Goal: Task Accomplishment & Management: Use online tool/utility

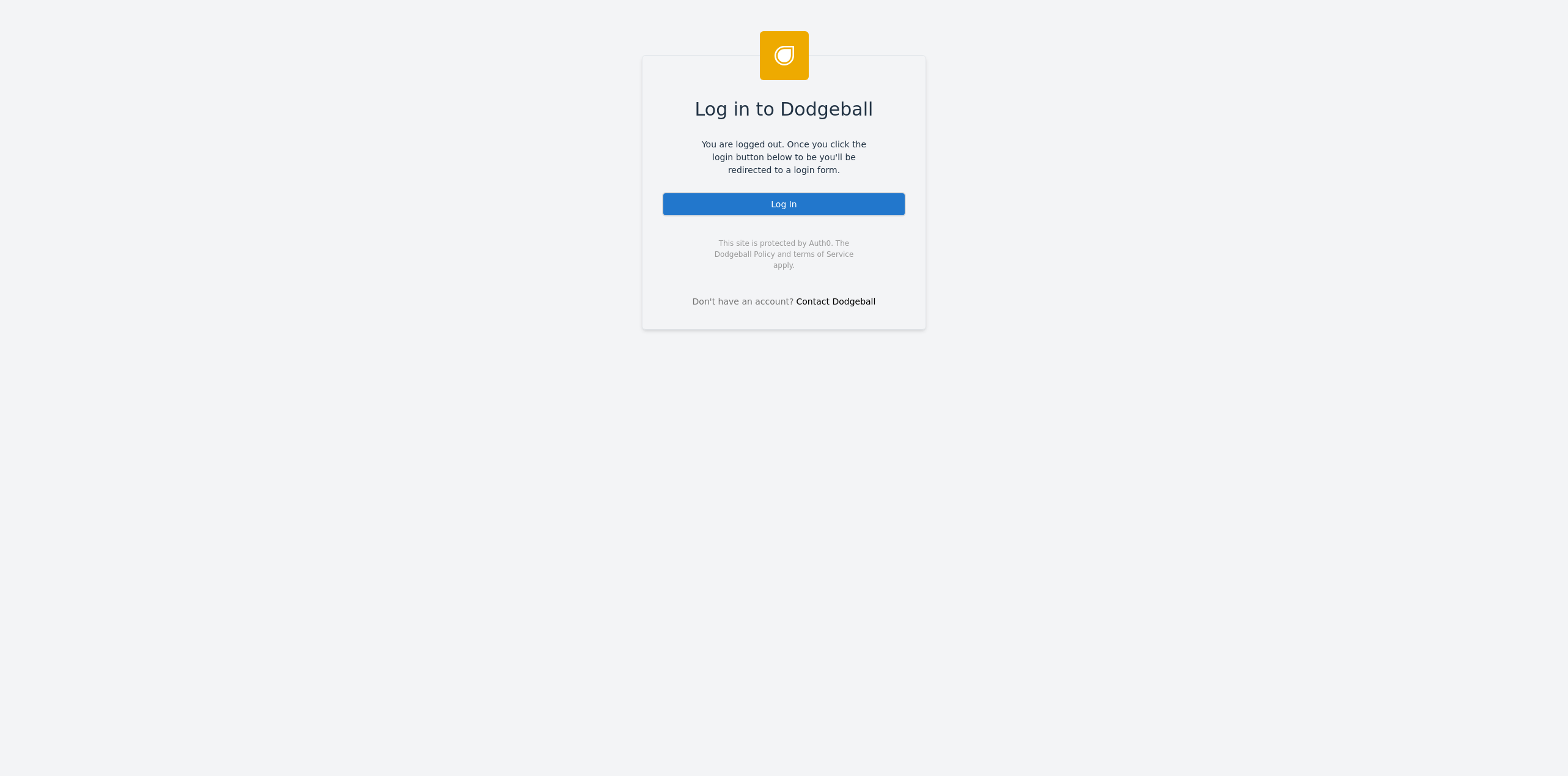
click at [767, 208] on div "Log In" at bounding box center [784, 204] width 243 height 25
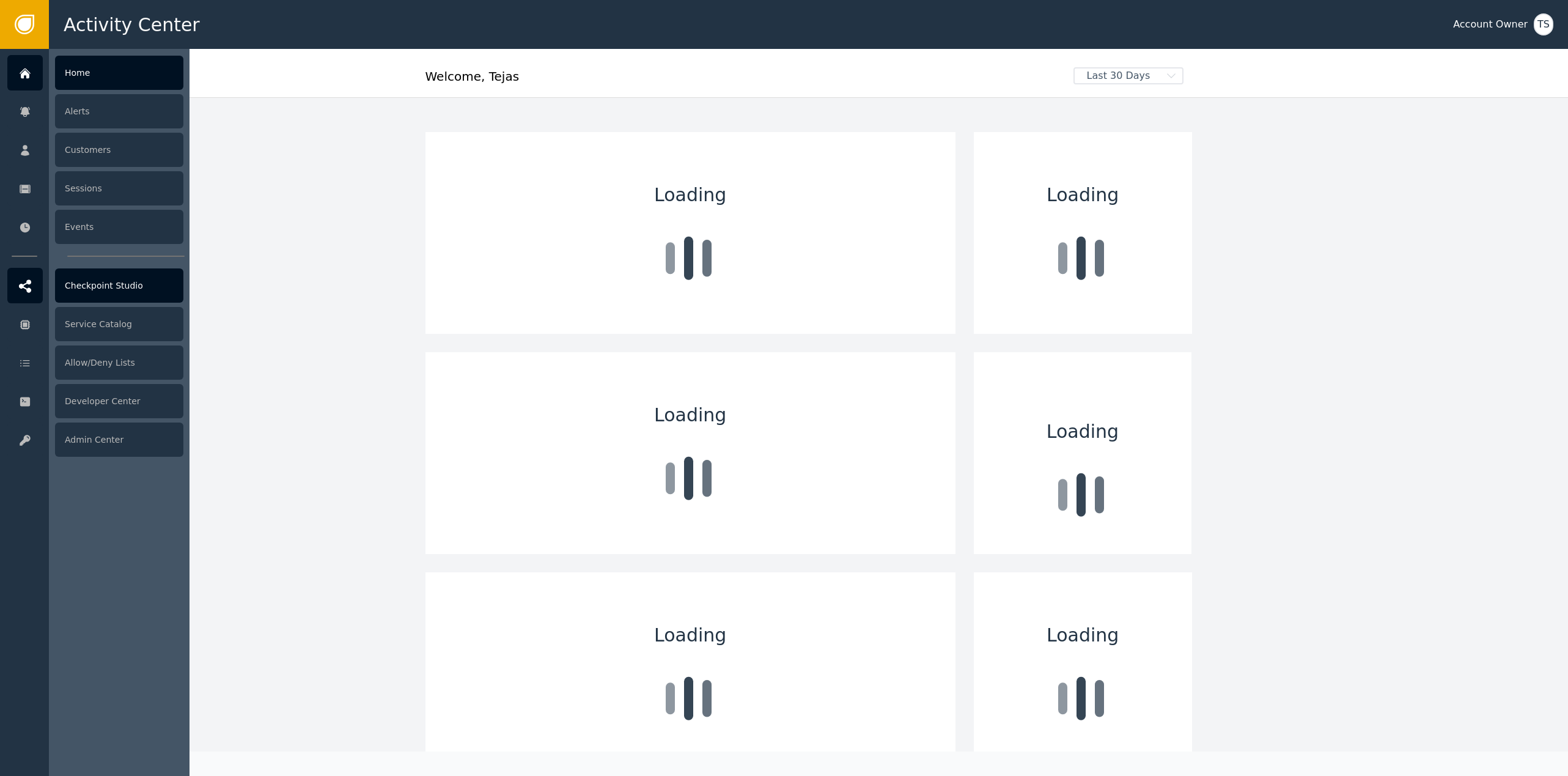
click at [110, 281] on div "Checkpoint Studio" at bounding box center [119, 285] width 128 height 34
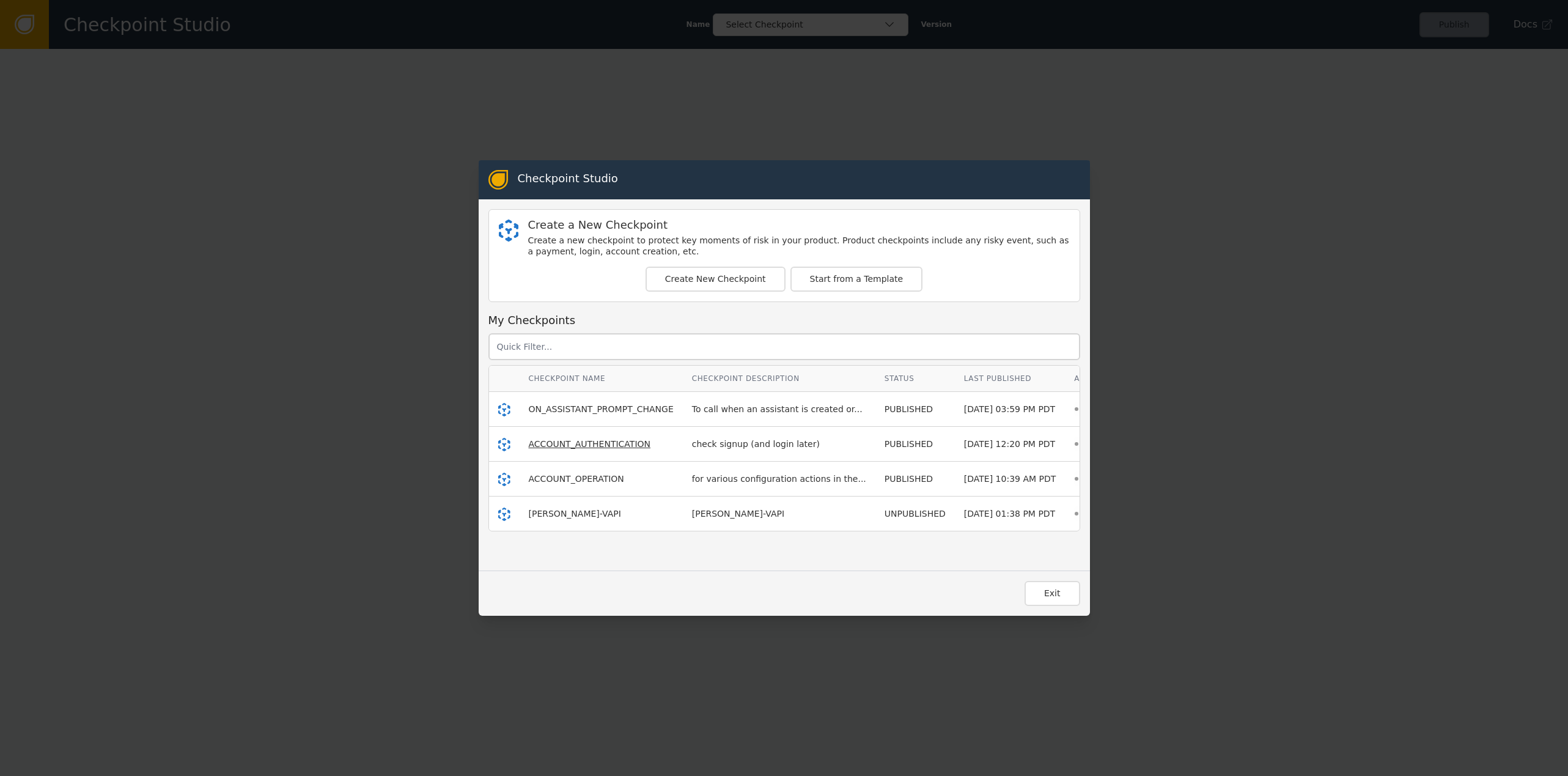
click at [576, 447] on span "ACCOUNT_AUTHENTICATION" at bounding box center [590, 444] width 123 height 10
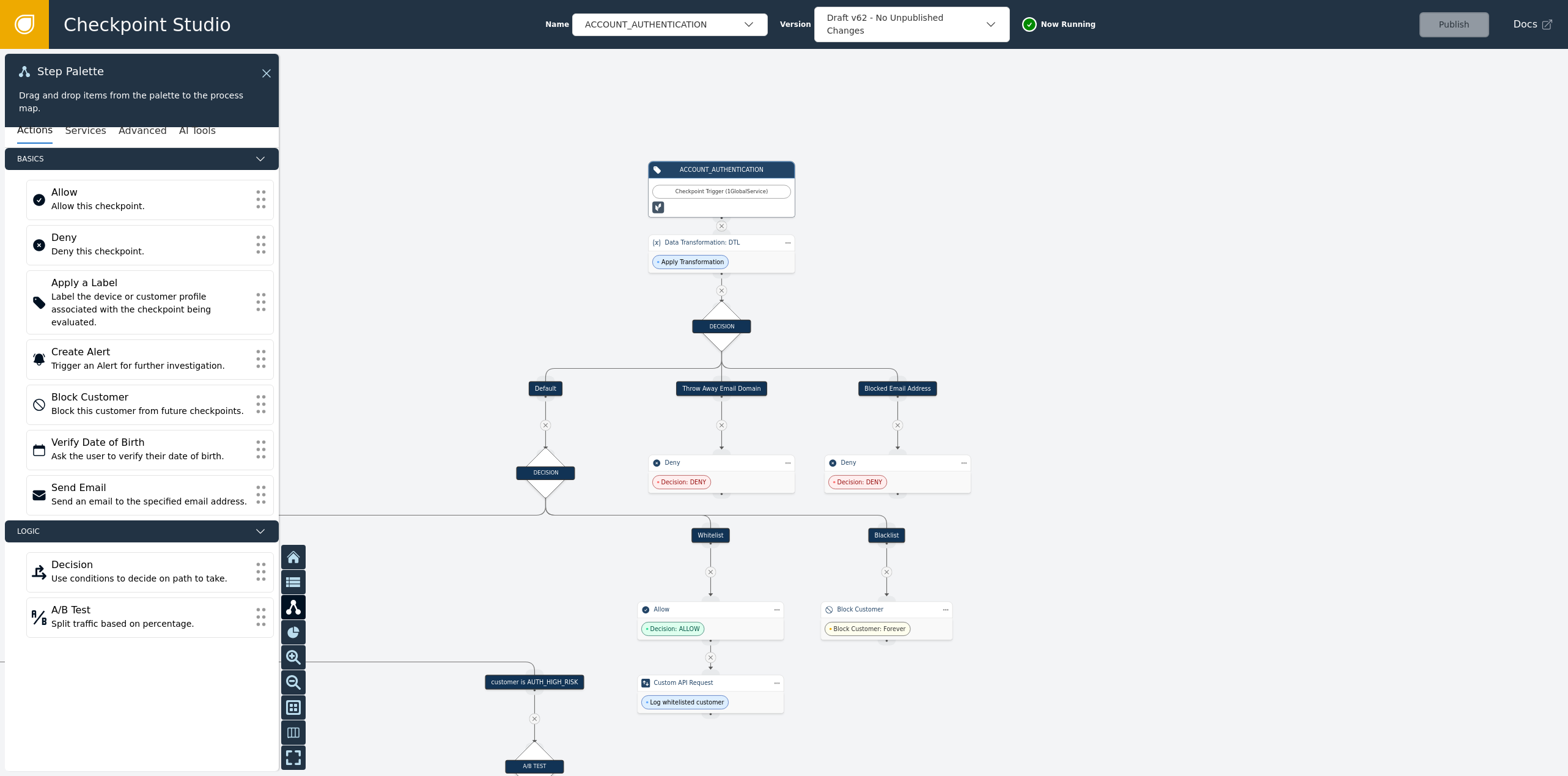
drag, startPoint x: 694, startPoint y: 474, endPoint x: 1144, endPoint y: 400, distance: 456.0
click at [1144, 400] on div at bounding box center [784, 412] width 1568 height 727
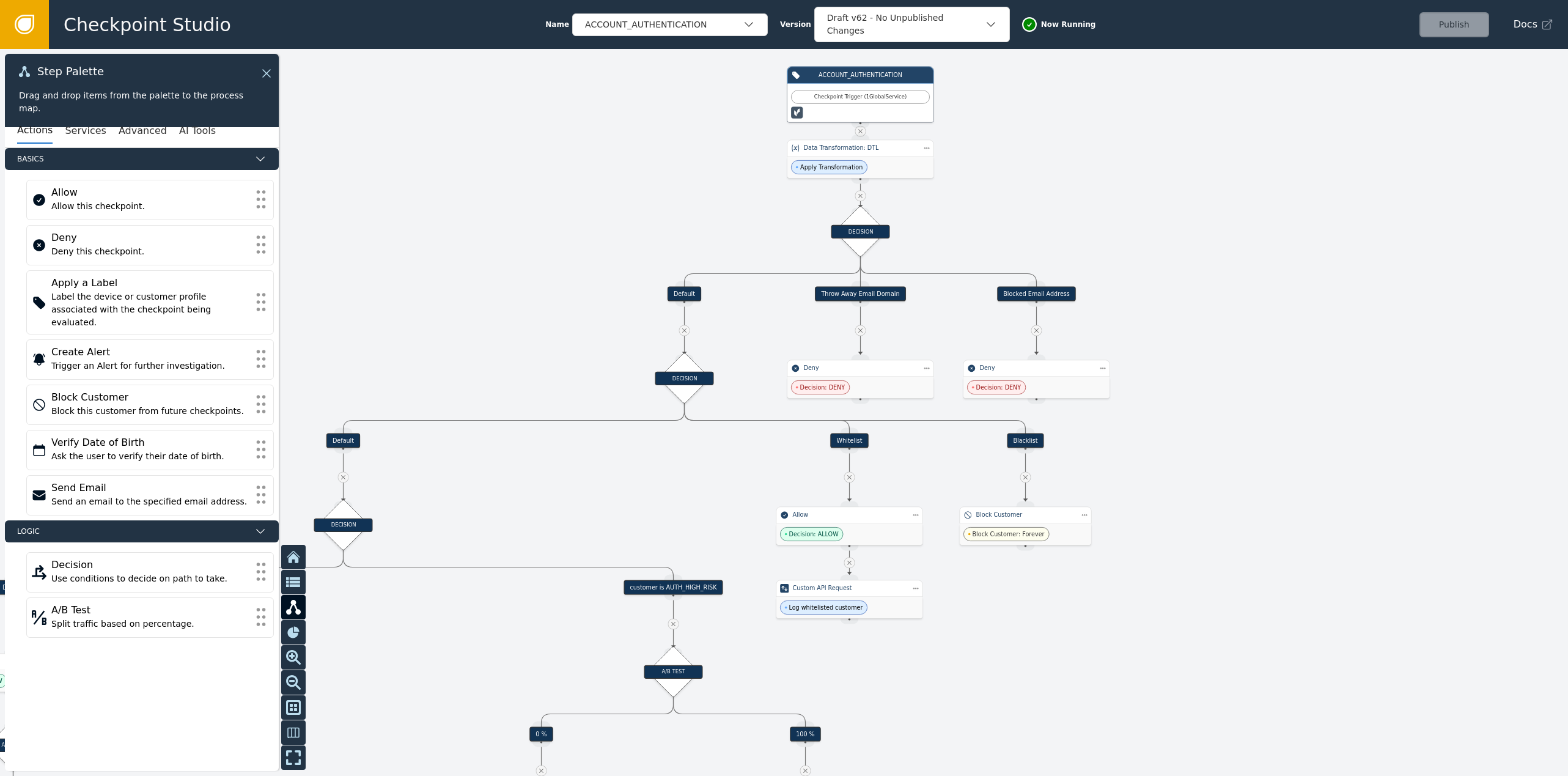
drag, startPoint x: 1162, startPoint y: 387, endPoint x: 1267, endPoint y: 314, distance: 127.9
click at [1270, 310] on div at bounding box center [784, 412] width 1568 height 727
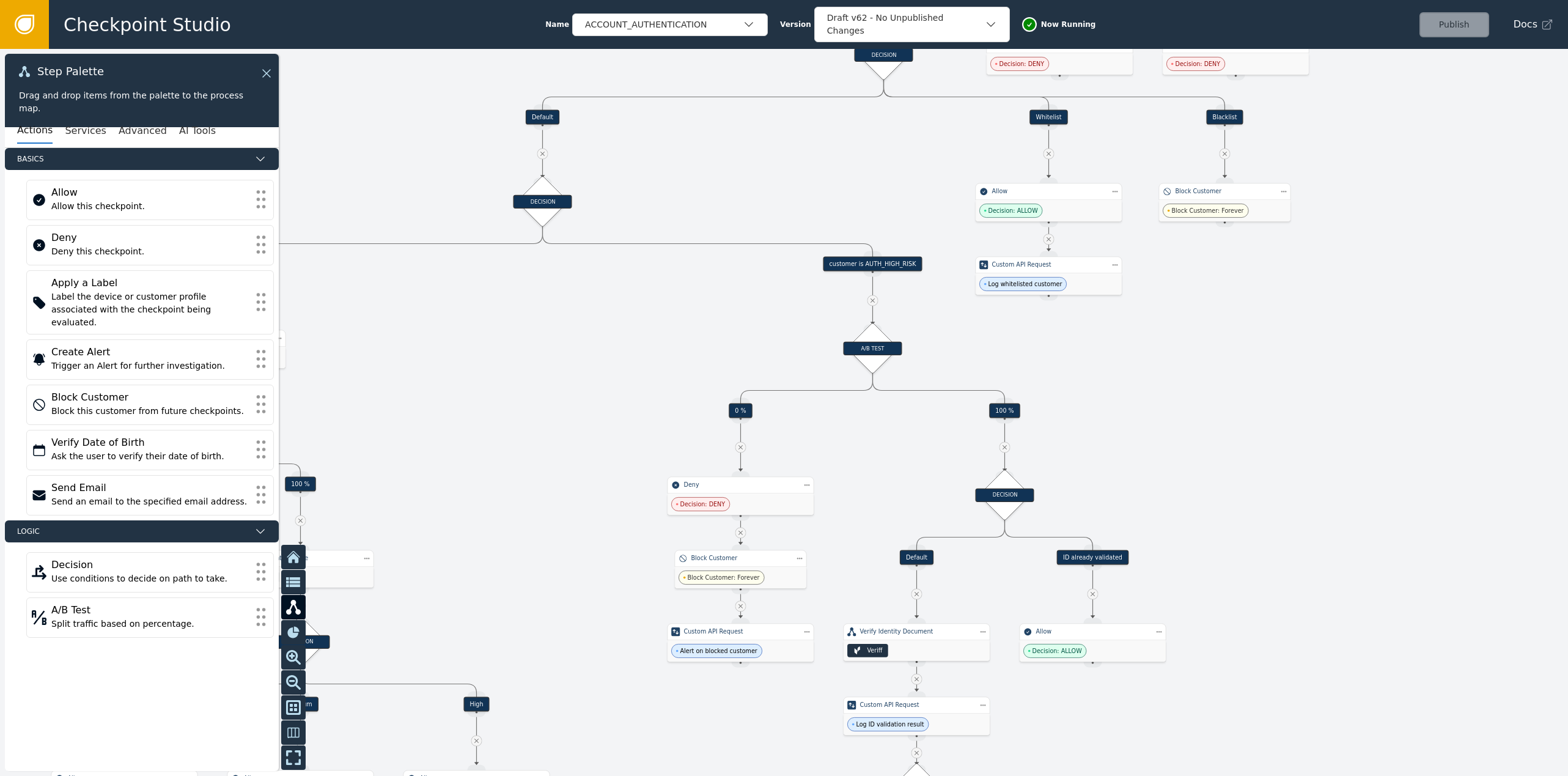
drag, startPoint x: 1080, startPoint y: 698, endPoint x: 1280, endPoint y: 374, distance: 380.8
click at [1280, 374] on div at bounding box center [784, 412] width 1568 height 727
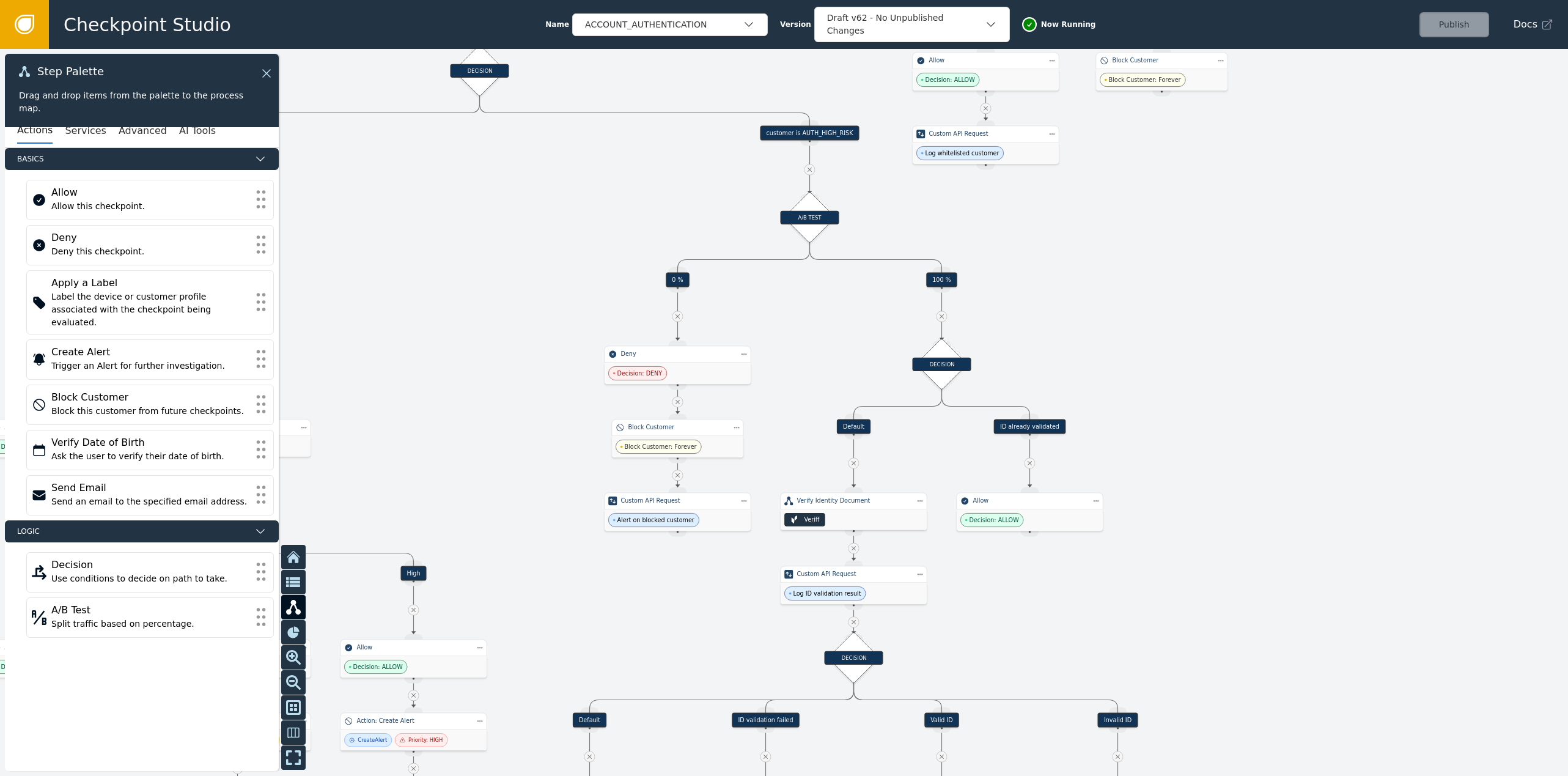
drag, startPoint x: 1259, startPoint y: 483, endPoint x: 1235, endPoint y: 433, distance: 55.5
click at [1235, 433] on div at bounding box center [784, 412] width 1568 height 727
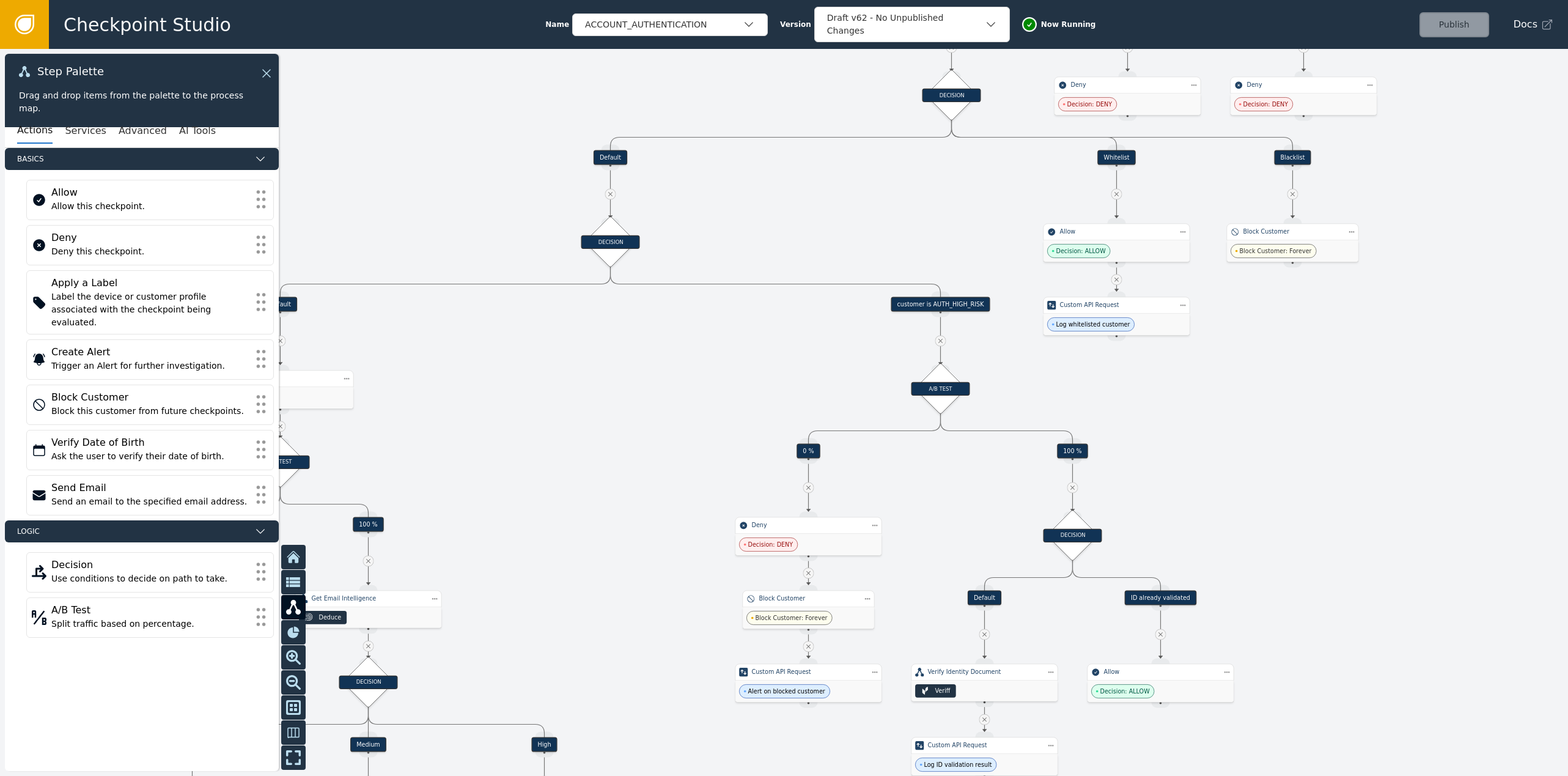
drag, startPoint x: 1159, startPoint y: 307, endPoint x: 1291, endPoint y: 478, distance: 216.0
click at [1291, 478] on div at bounding box center [784, 412] width 1568 height 727
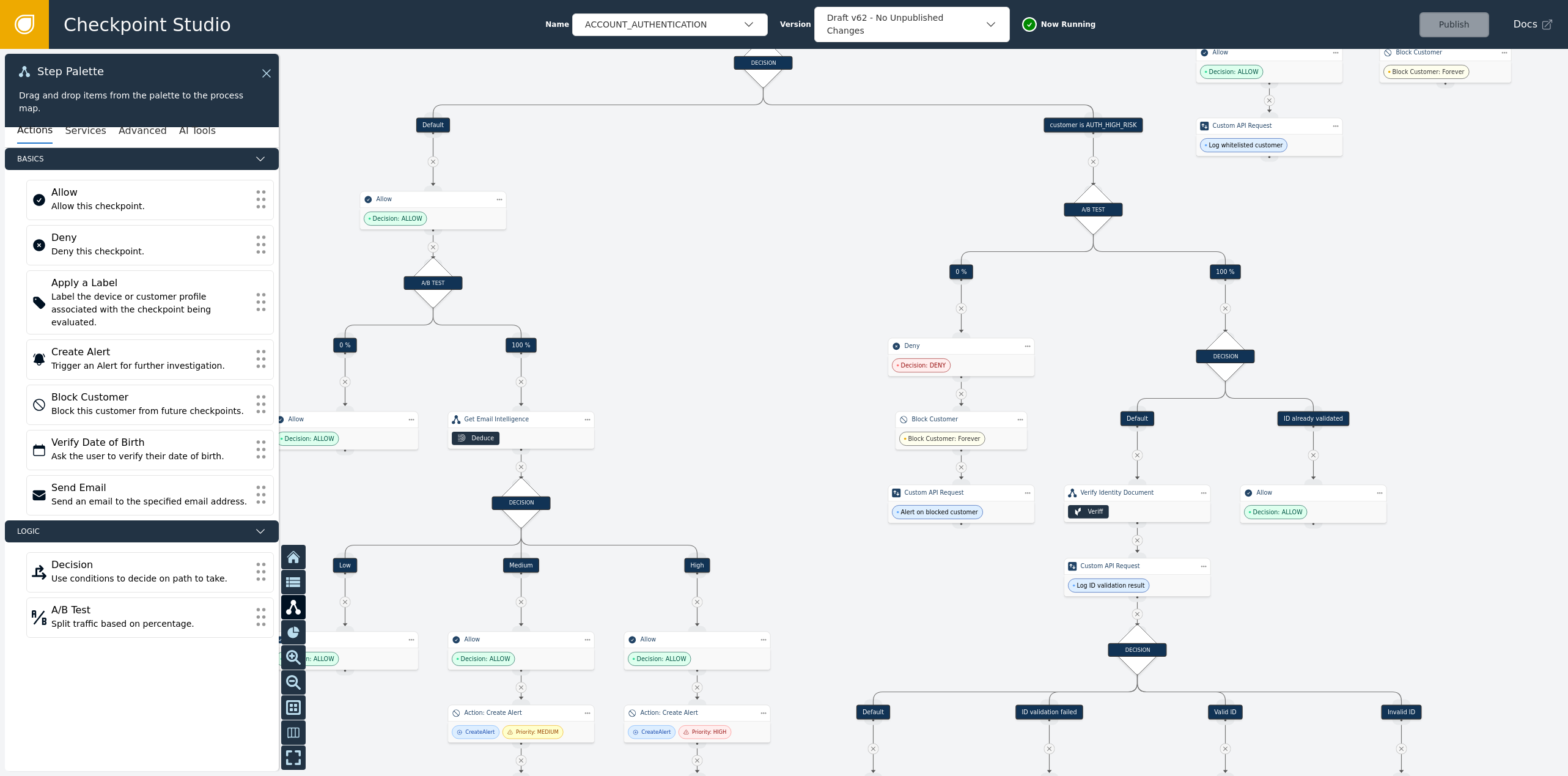
drag, startPoint x: 701, startPoint y: 339, endPoint x: 841, endPoint y: 178, distance: 213.4
click at [854, 160] on div at bounding box center [784, 412] width 1568 height 727
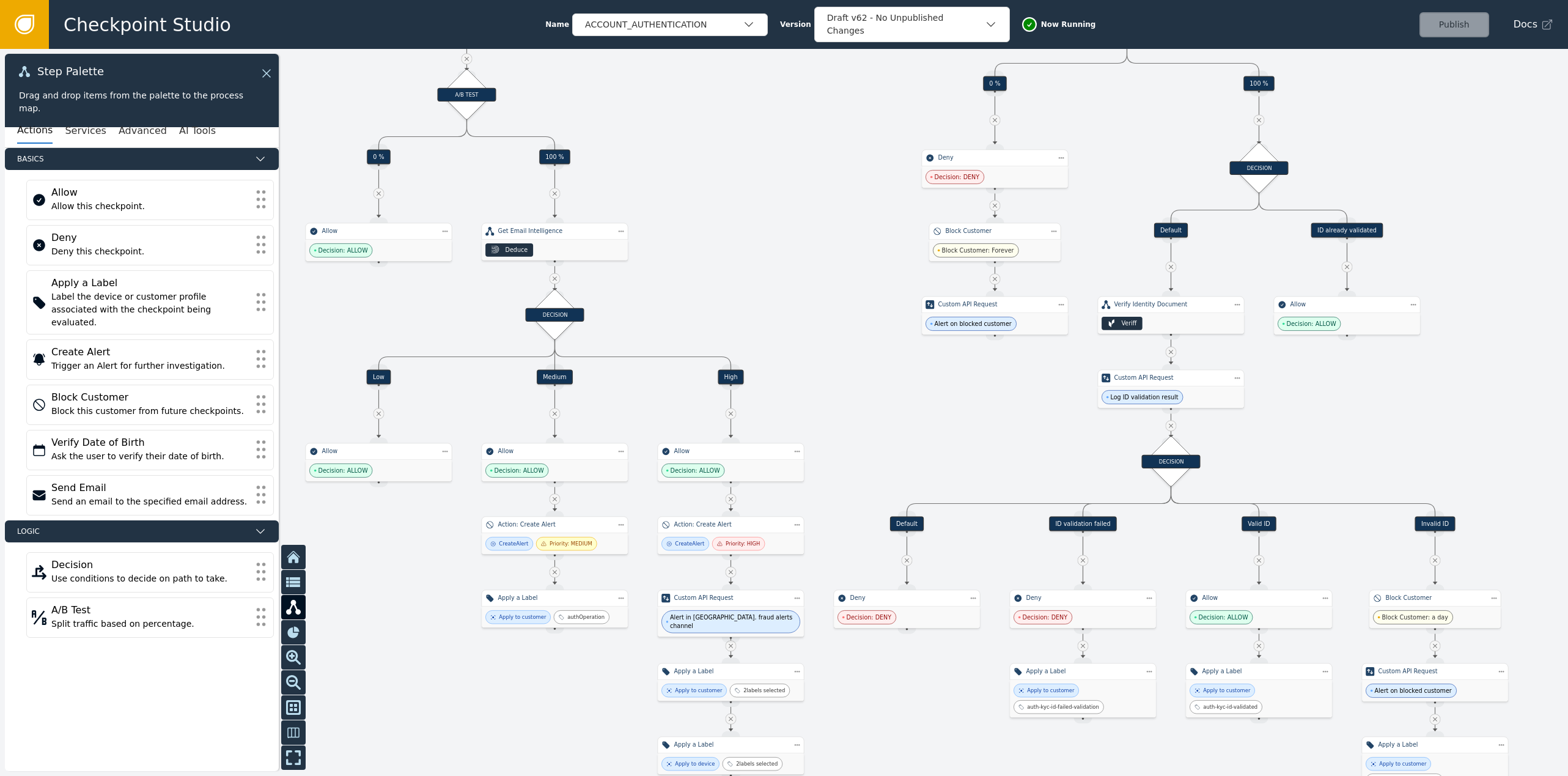
drag, startPoint x: 692, startPoint y: 391, endPoint x: 725, endPoint y: 204, distance: 189.9
click at [725, 204] on div at bounding box center [784, 412] width 1568 height 727
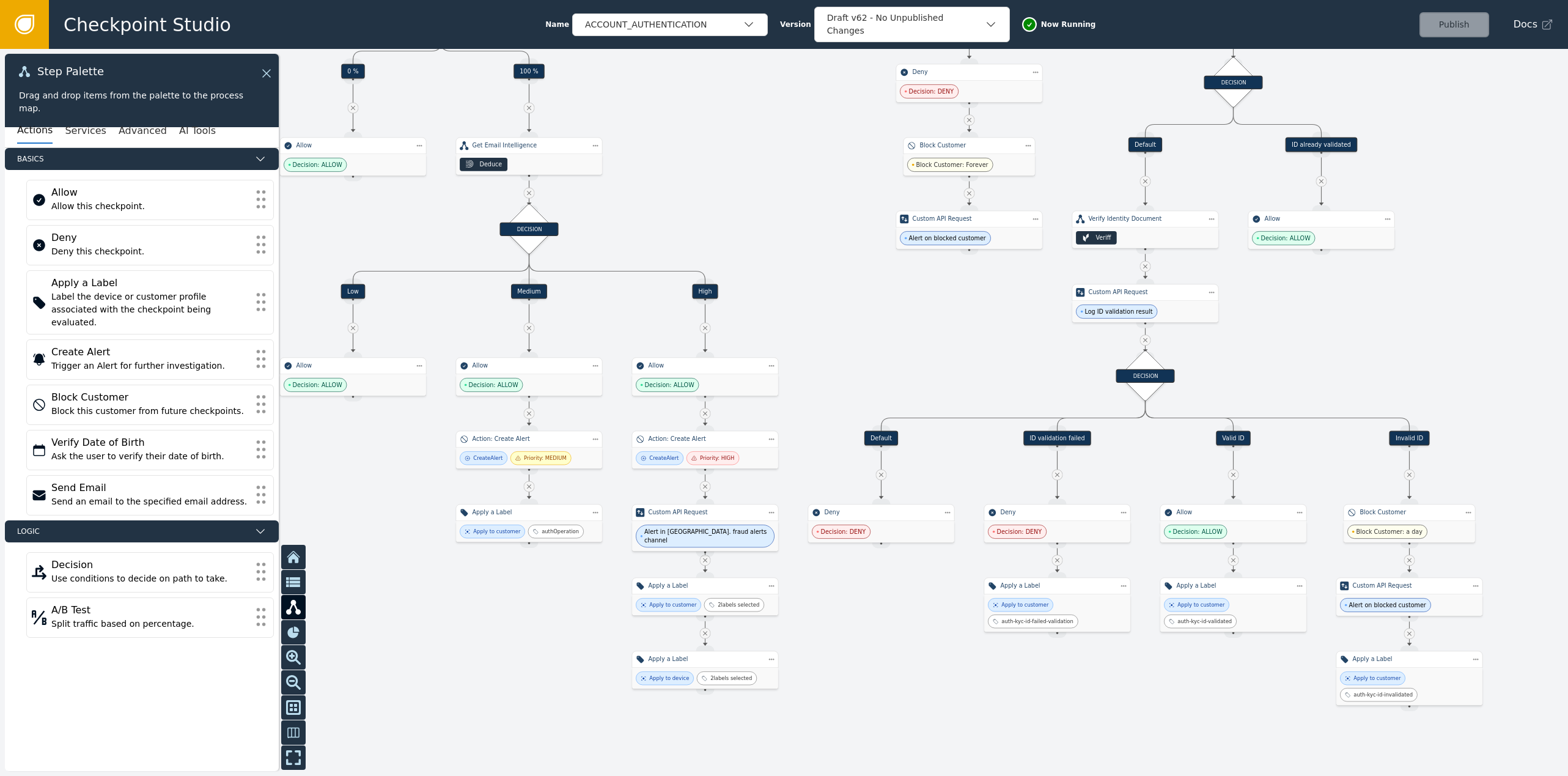
drag, startPoint x: 810, startPoint y: 294, endPoint x: 784, endPoint y: 208, distance: 89.8
click at [784, 208] on div at bounding box center [784, 412] width 1568 height 727
click at [731, 611] on div "Apply to customer 2 labels selected" at bounding box center [706, 604] width 146 height 21
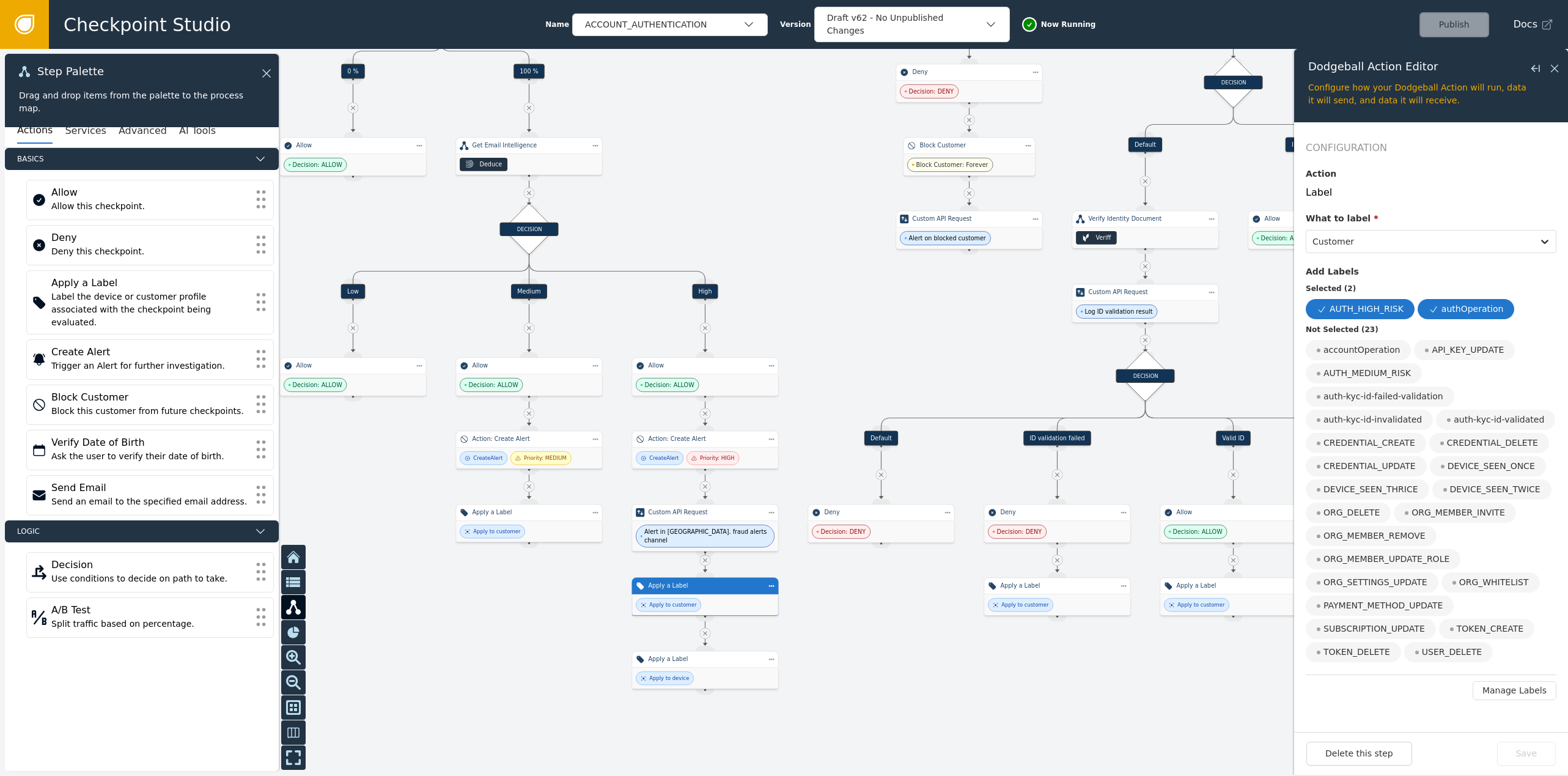
click at [880, 673] on div at bounding box center [784, 412] width 1568 height 727
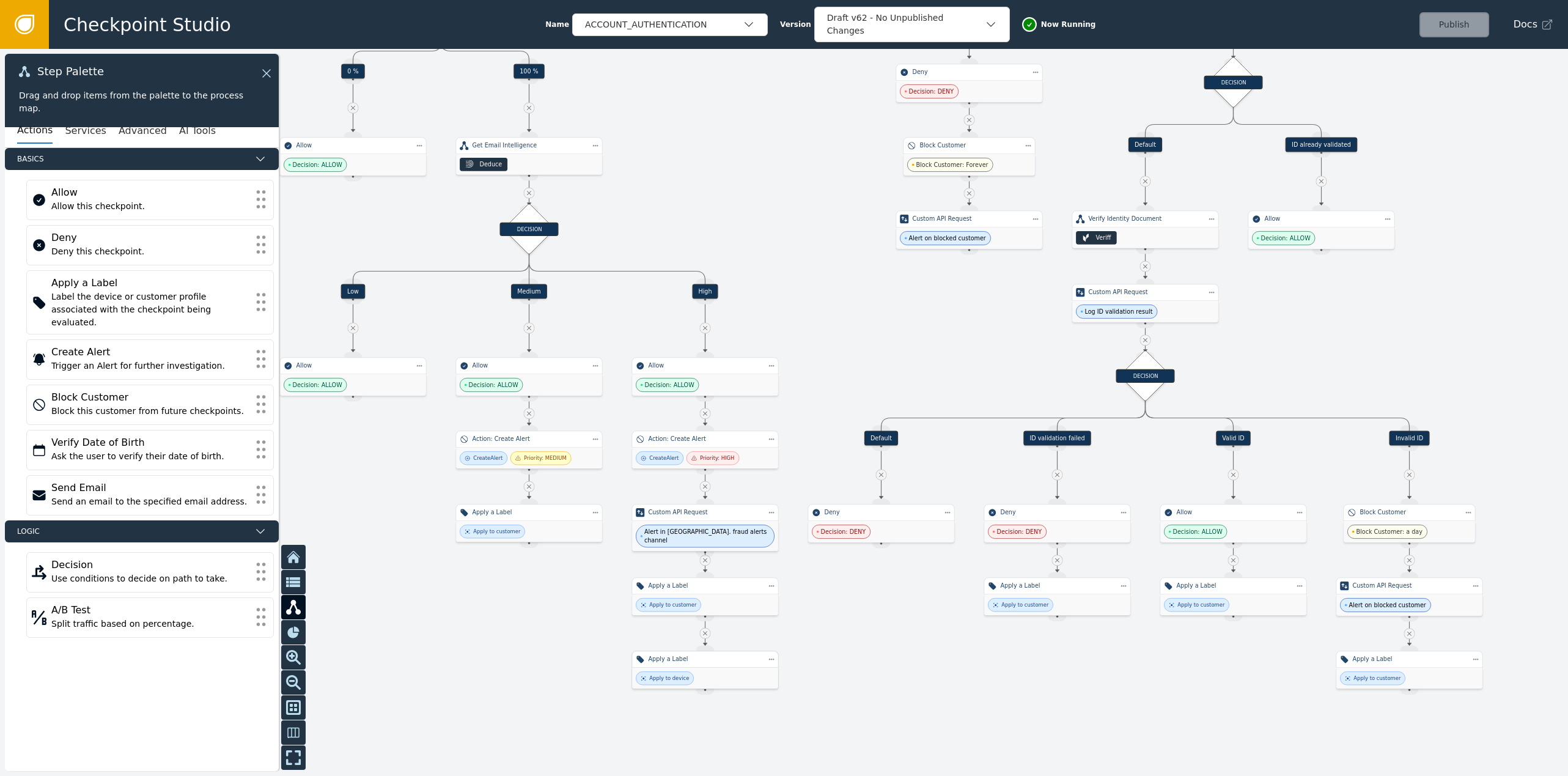
click at [737, 678] on div "Apply to device" at bounding box center [706, 677] width 146 height 21
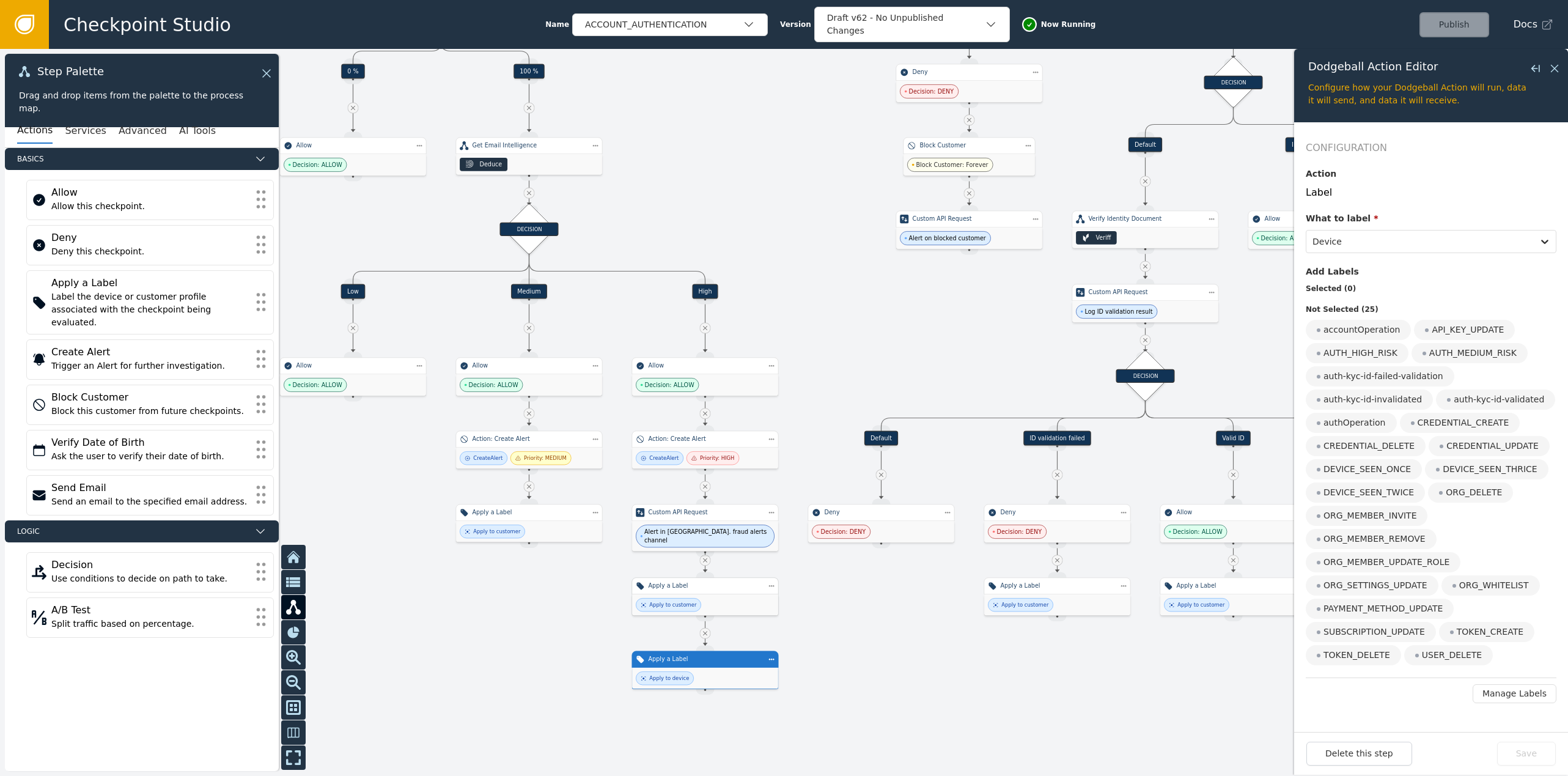
click at [737, 598] on div "Apply to customer" at bounding box center [706, 604] width 146 height 21
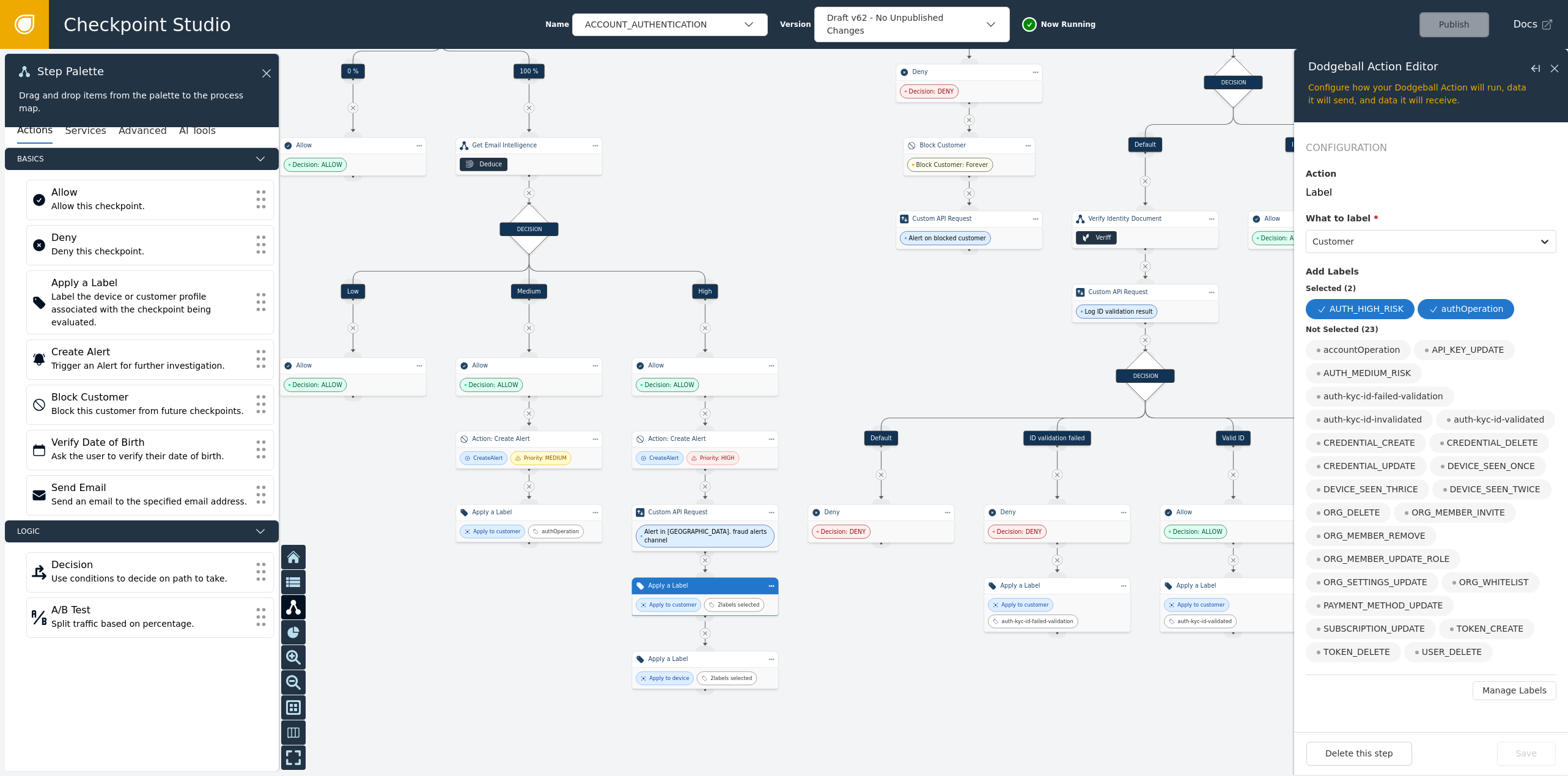
click at [851, 630] on div at bounding box center [784, 412] width 1568 height 727
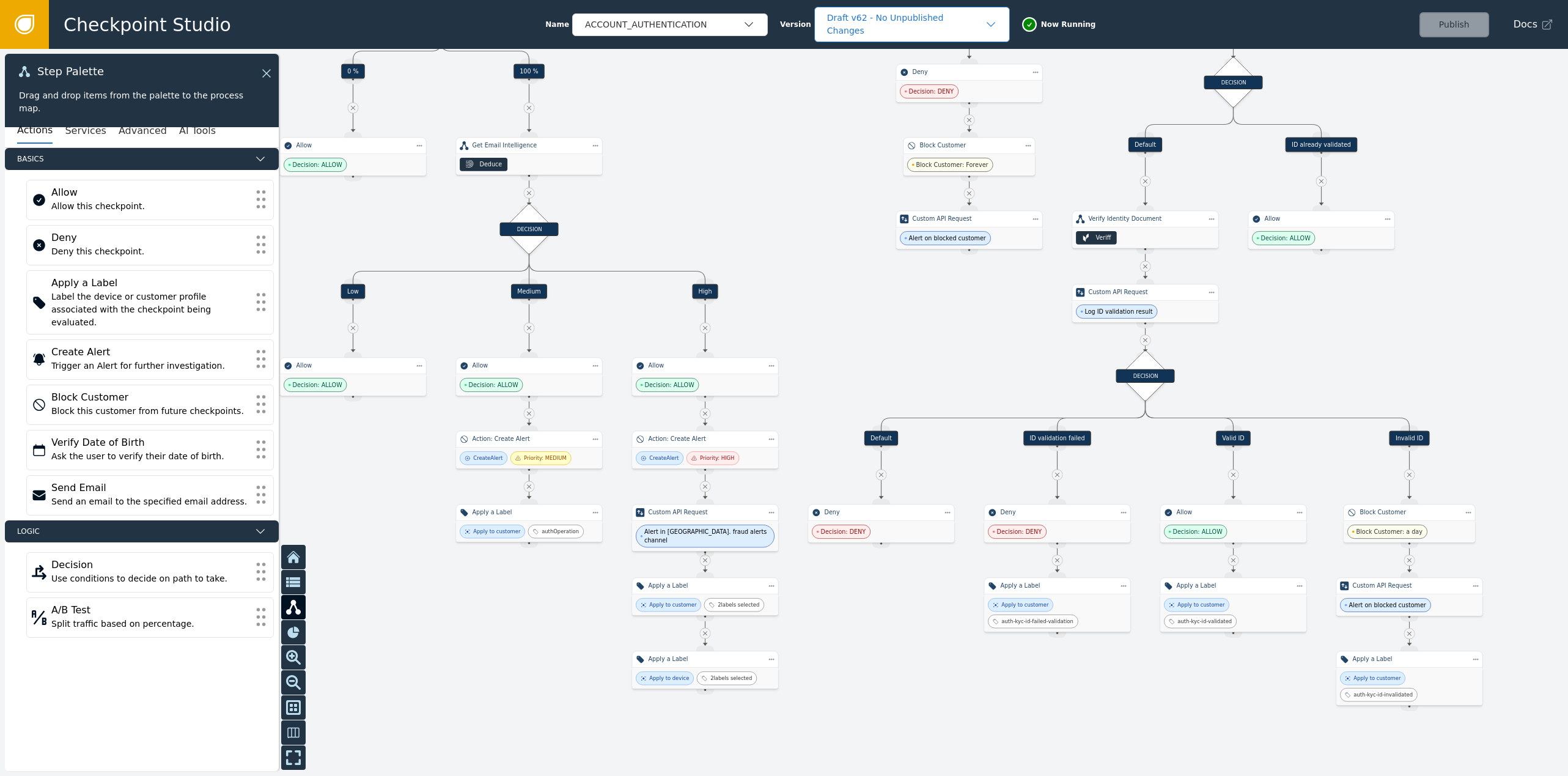
click at [894, 23] on div "Draft v62 - No Unpublished Changes" at bounding box center [906, 25] width 157 height 26
click at [893, 52] on div "Live v61 - [DATE] 12:20 PM PDT" at bounding box center [912, 59] width 171 height 13
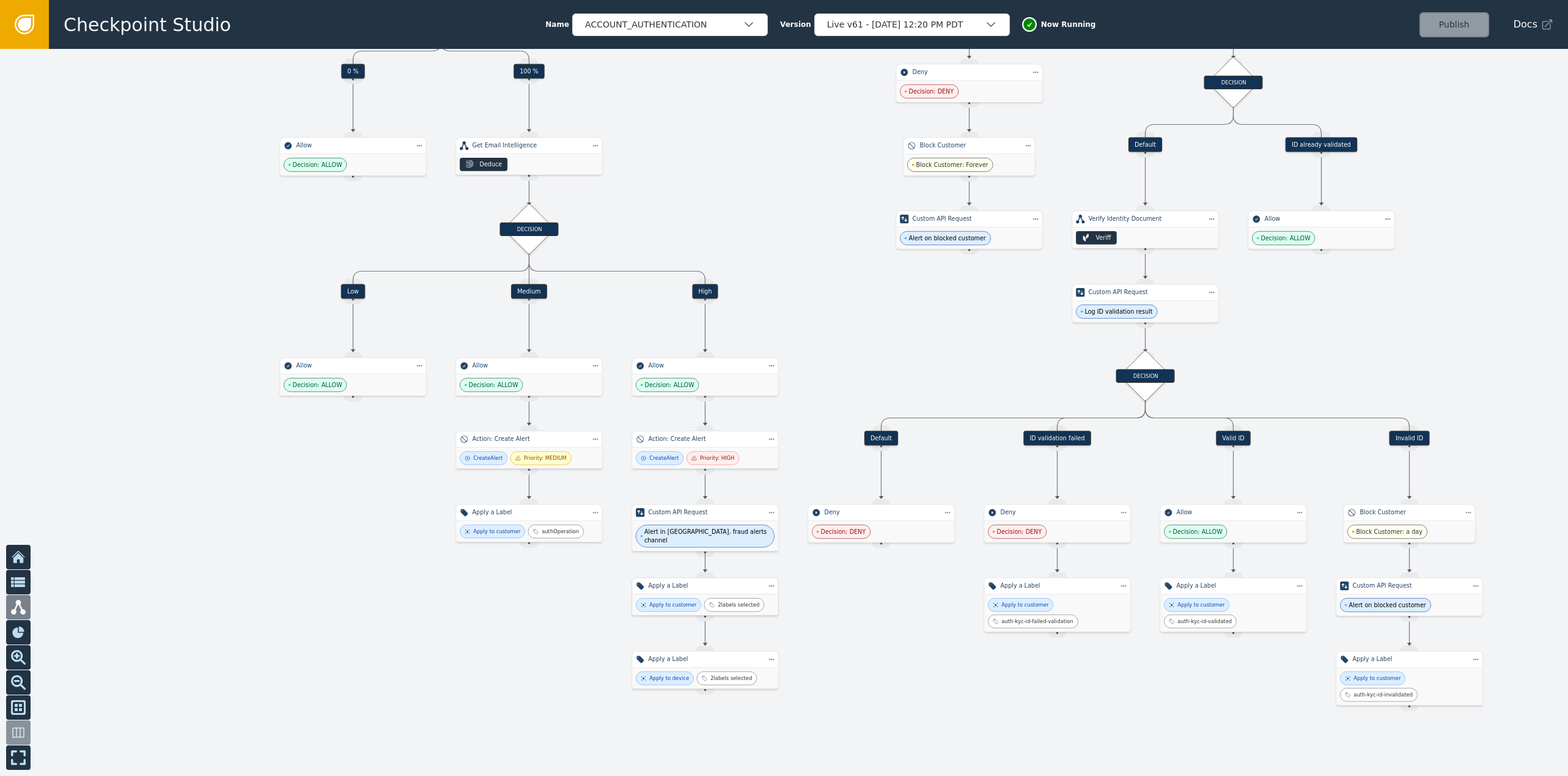
click at [758, 599] on div "2 labels selected" at bounding box center [733, 604] width 59 height 14
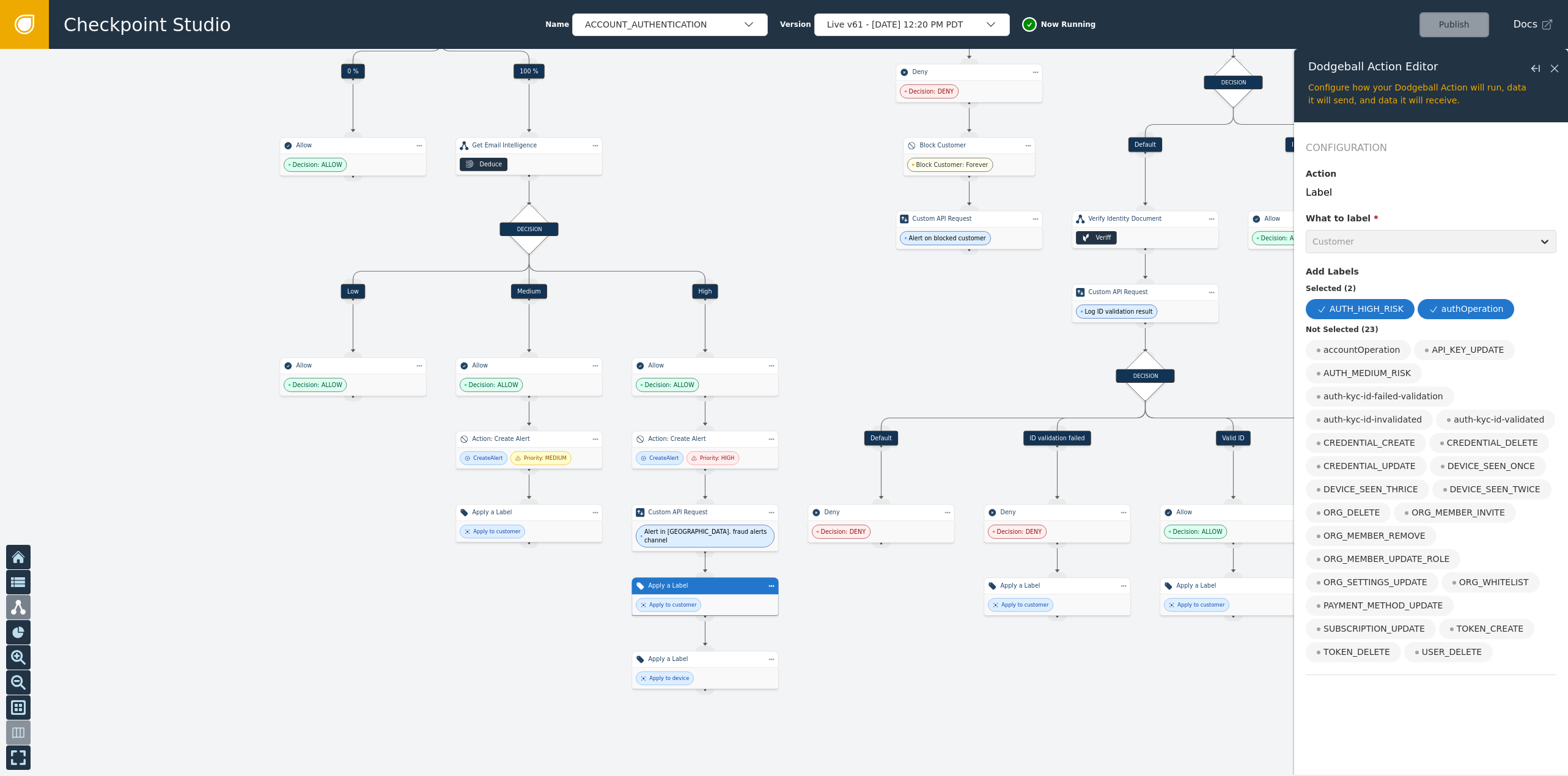
click at [831, 618] on div at bounding box center [784, 412] width 1568 height 727
click at [736, 660] on div "Apply a Label" at bounding box center [706, 658] width 114 height 8
click at [726, 591] on div "Apply a Label" at bounding box center [706, 586] width 146 height 17
click at [715, 654] on div "Apply a Label" at bounding box center [706, 658] width 114 height 8
click at [860, 627] on div at bounding box center [784, 412] width 1568 height 727
